Goal: Information Seeking & Learning: Learn about a topic

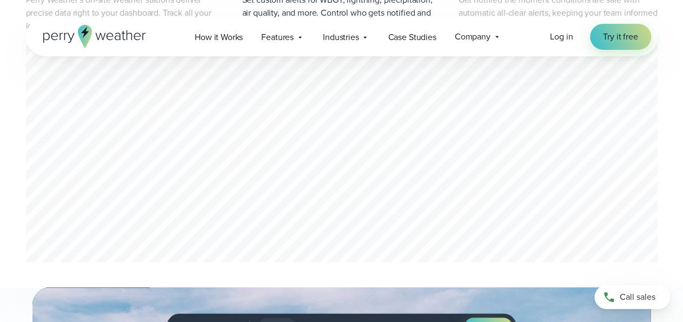
scroll to position [450, 0]
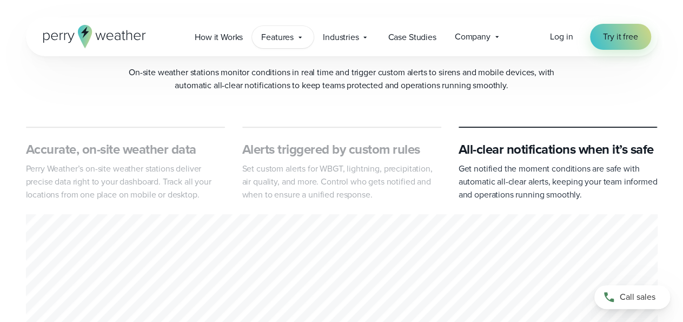
click at [293, 37] on span "Features" at bounding box center [277, 37] width 32 height 13
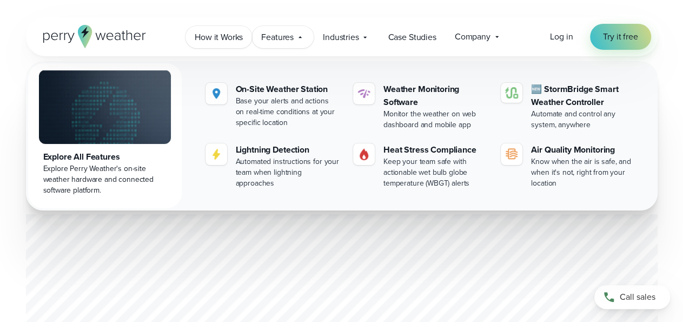
click at [223, 35] on span "How it Works" at bounding box center [219, 37] width 48 height 13
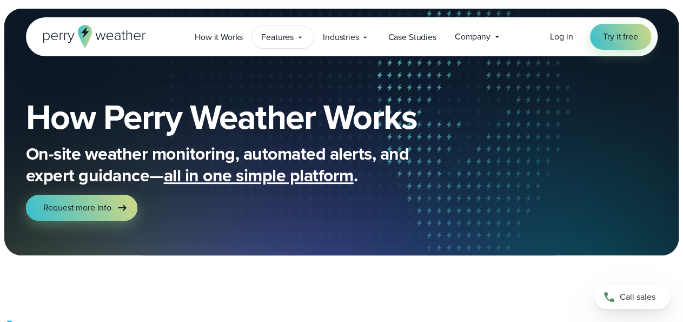
click at [278, 37] on span "Features" at bounding box center [277, 37] width 32 height 13
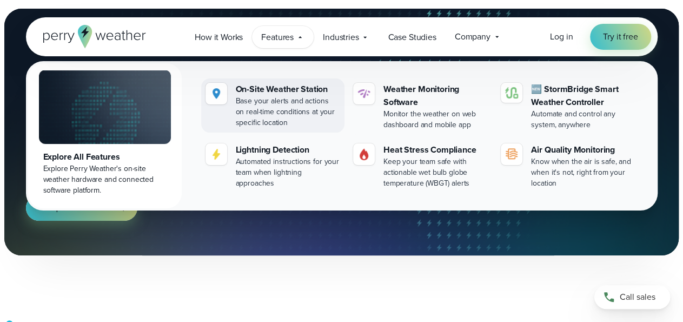
click at [279, 87] on div "On-Site Weather Station" at bounding box center [288, 89] width 104 height 13
